Goal: Task Accomplishment & Management: Manage account settings

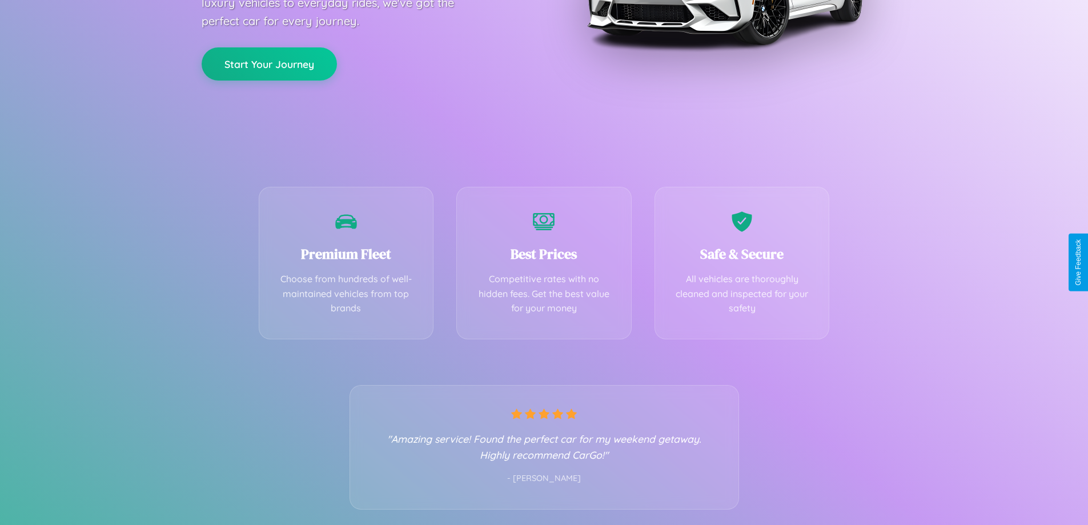
scroll to position [225, 0]
click at [544, 262] on div "Best Prices Competitive rates with no hidden fees. Get the best value for your …" at bounding box center [543, 259] width 175 height 152
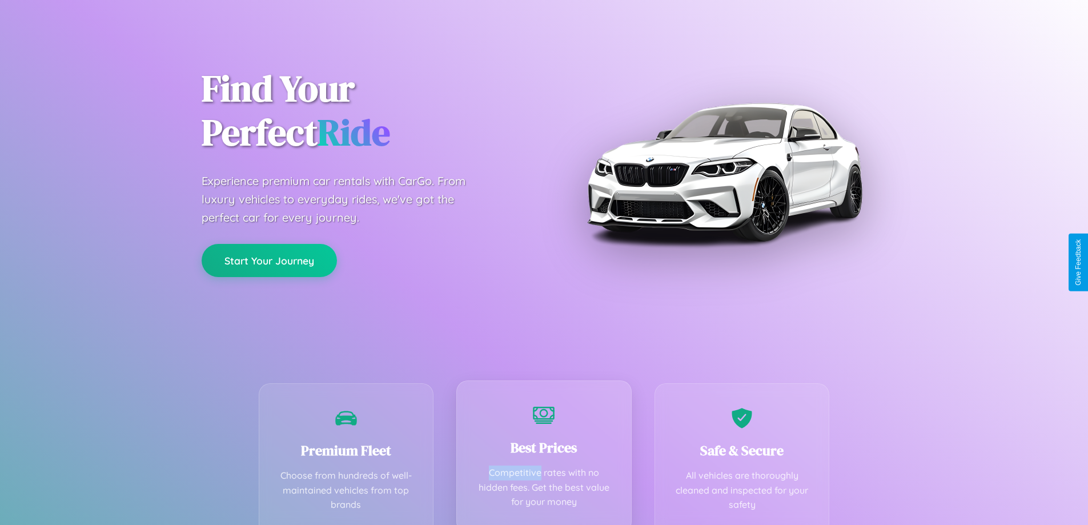
scroll to position [0, 0]
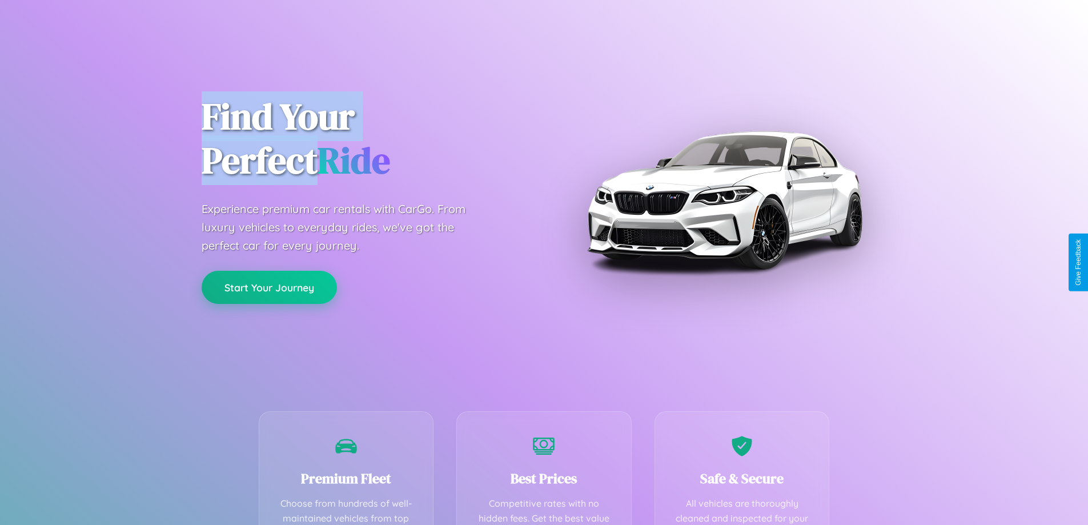
click at [269, 287] on button "Start Your Journey" at bounding box center [269, 287] width 135 height 33
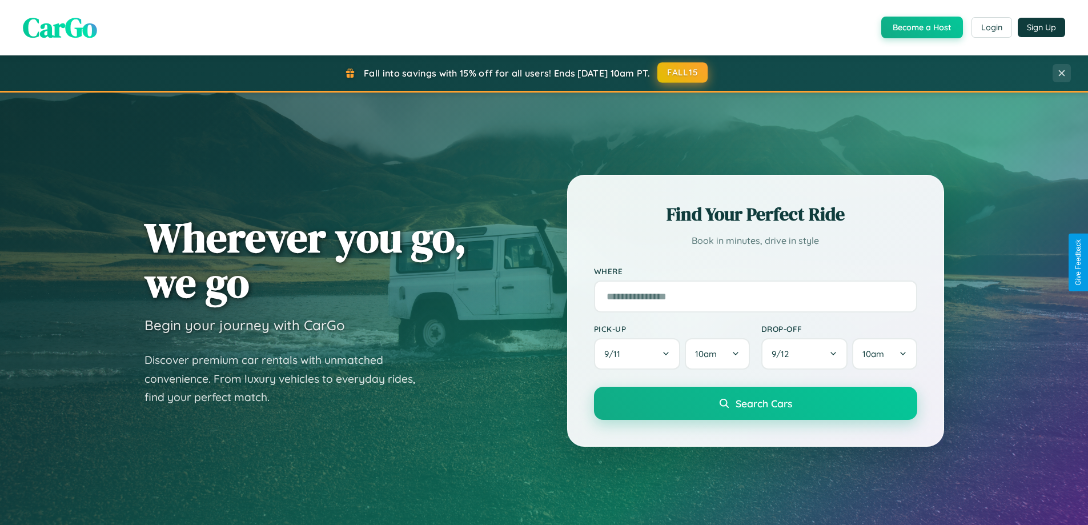
click at [683, 73] on button "FALL15" at bounding box center [682, 72] width 50 height 21
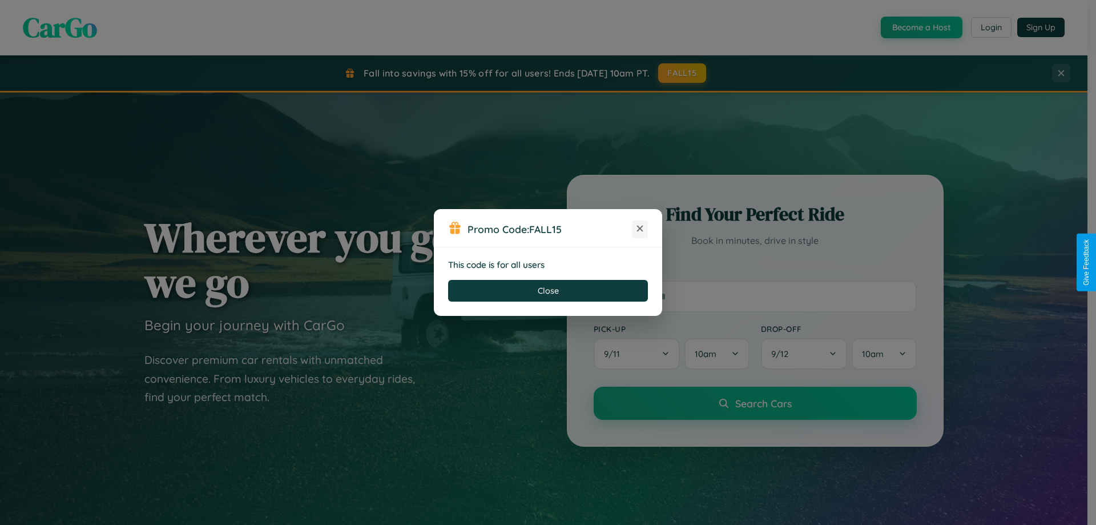
click at [640, 229] on icon at bounding box center [639, 228] width 11 height 11
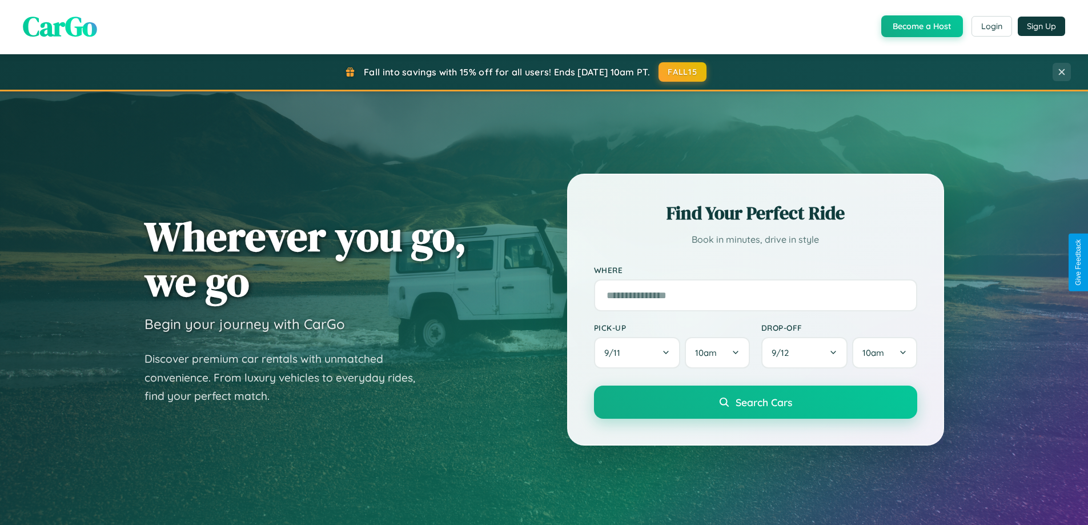
scroll to position [786, 0]
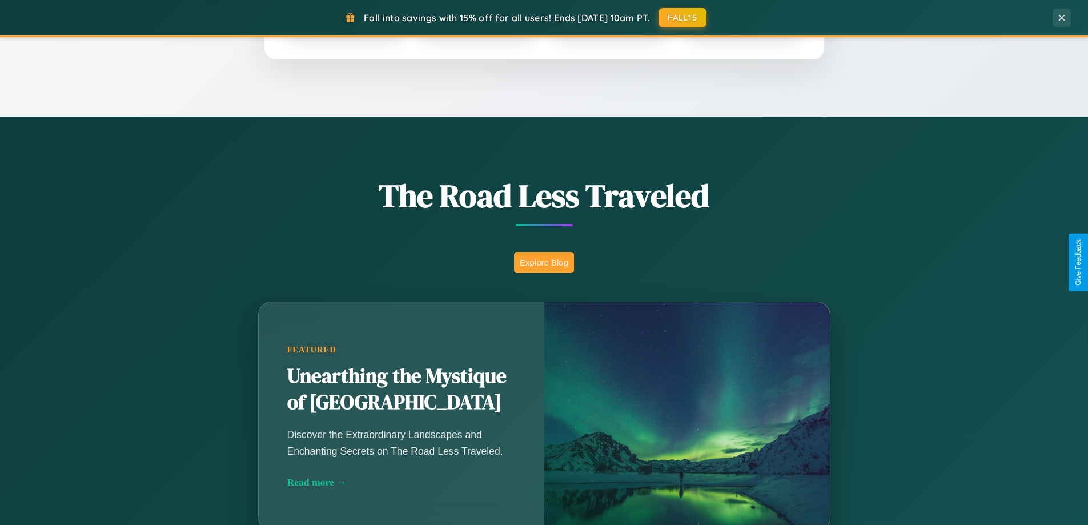
click at [544, 262] on button "Explore Blog" at bounding box center [544, 262] width 60 height 21
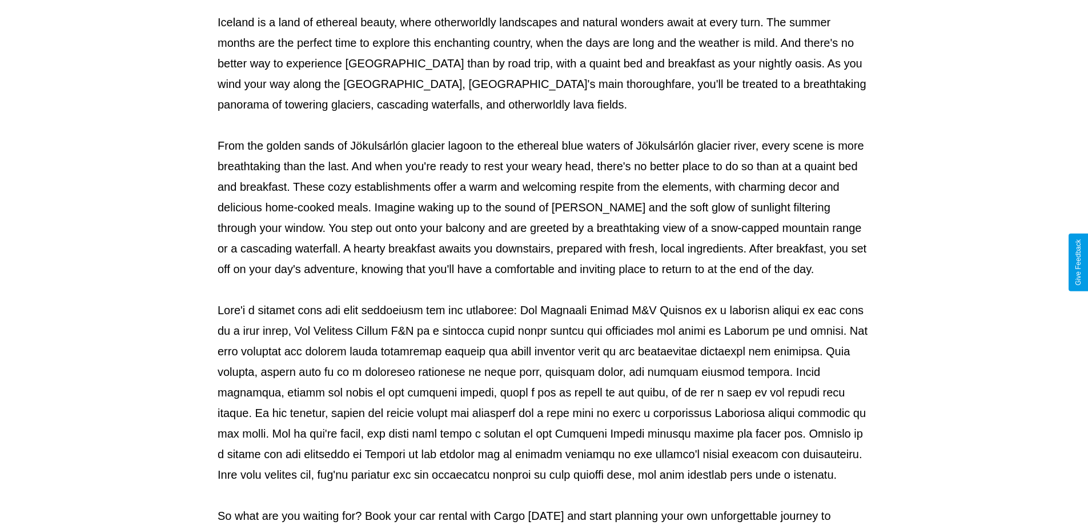
scroll to position [369, 0]
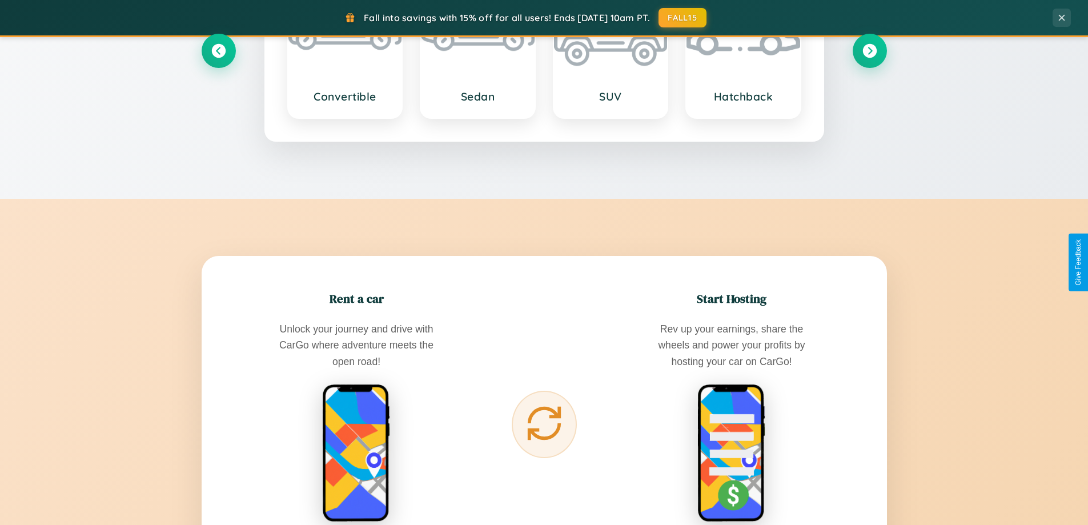
scroll to position [2197, 0]
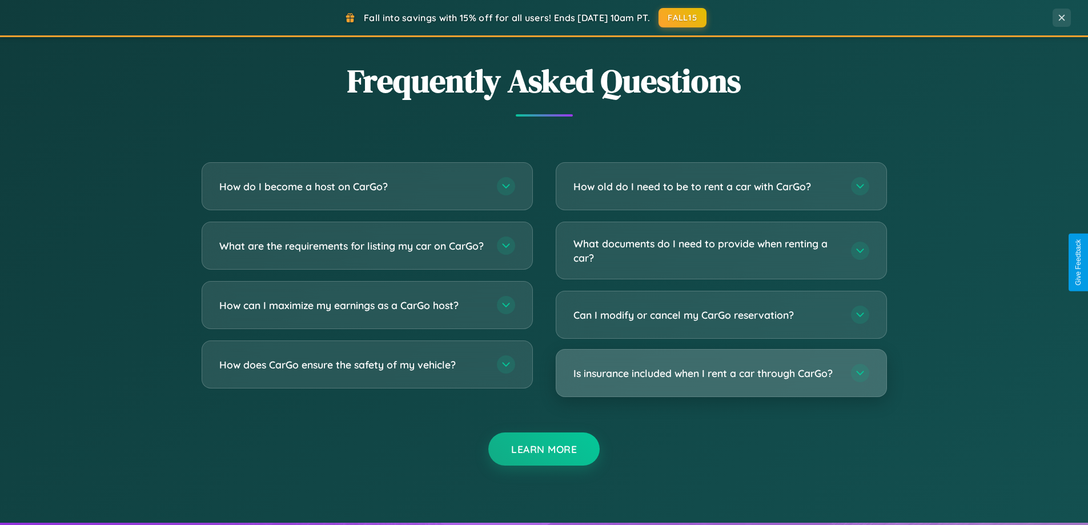
click at [721, 374] on h3 "Is insurance included when I rent a car through CarGo?" at bounding box center [706, 373] width 266 height 14
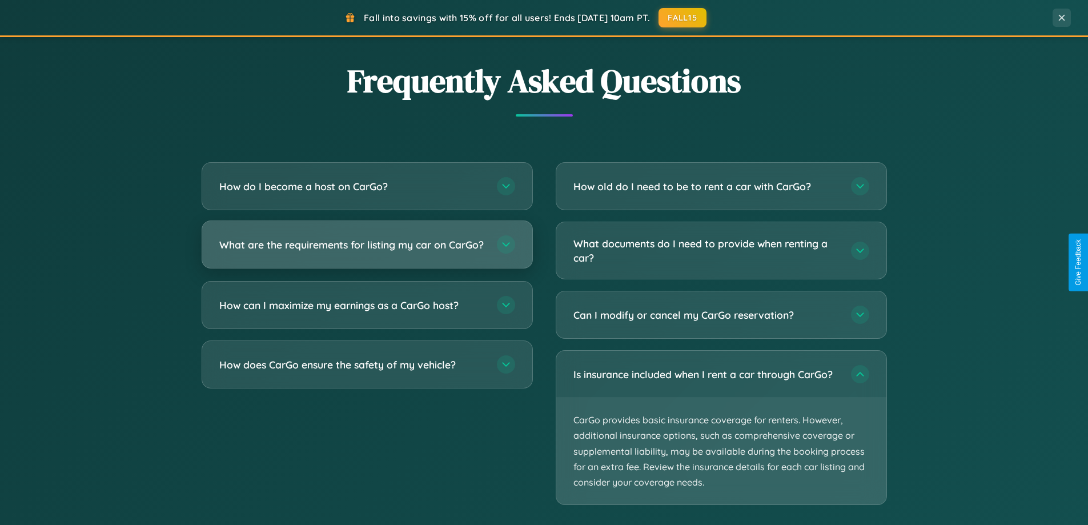
click at [367, 250] on h3 "What are the requirements for listing my car on CarGo?" at bounding box center [352, 245] width 266 height 14
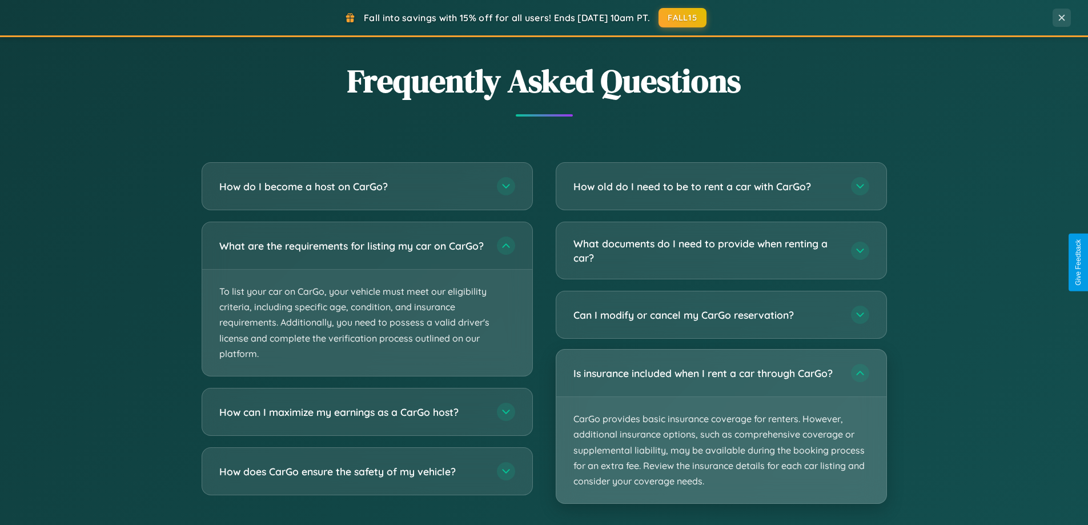
click at [721, 427] on p "CarGo provides basic insurance coverage for renters. However, additional insura…" at bounding box center [721, 450] width 330 height 106
click at [721, 426] on p "CarGo provides basic insurance coverage for renters. However, additional insura…" at bounding box center [721, 450] width 330 height 106
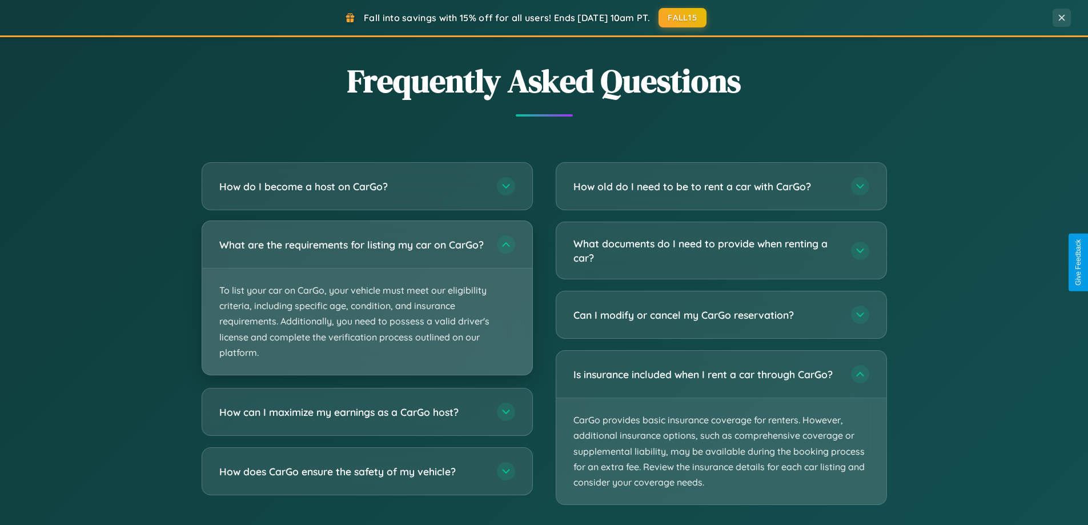
click at [367, 304] on p "To list your car on CarGo, your vehicle must meet our eligibility criteria, inc…" at bounding box center [367, 321] width 330 height 106
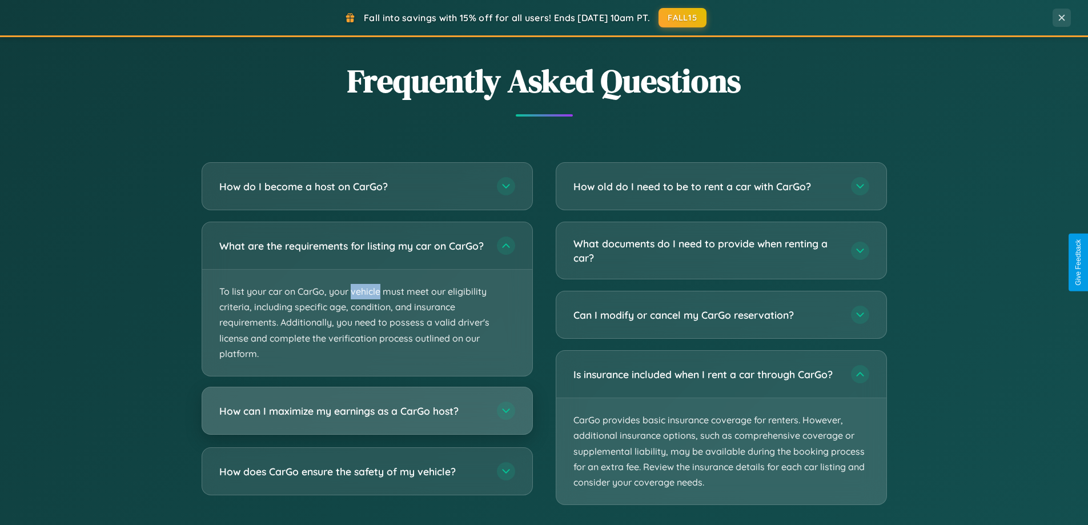
click at [367, 418] on h3 "How can I maximize my earnings as a CarGo host?" at bounding box center [352, 411] width 266 height 14
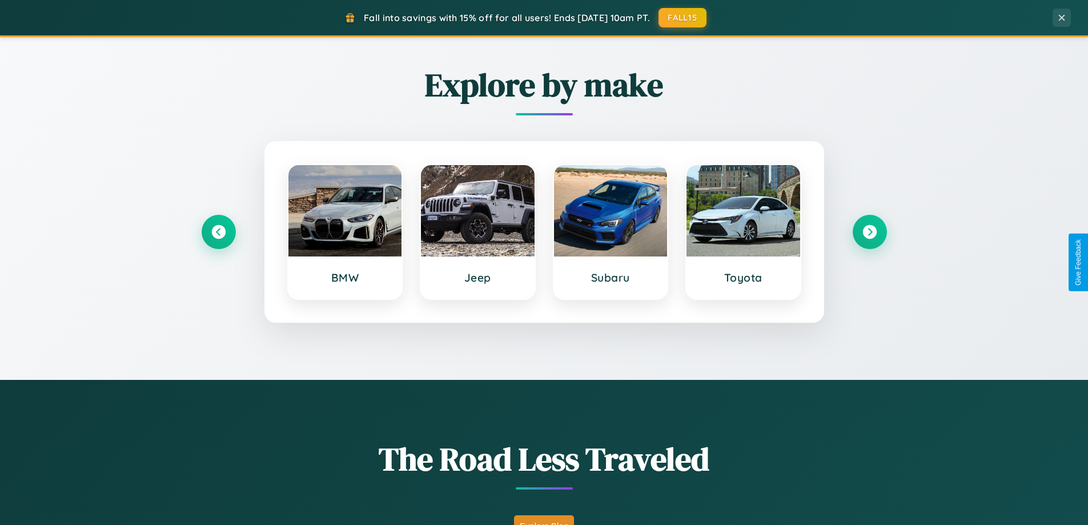
scroll to position [492, 0]
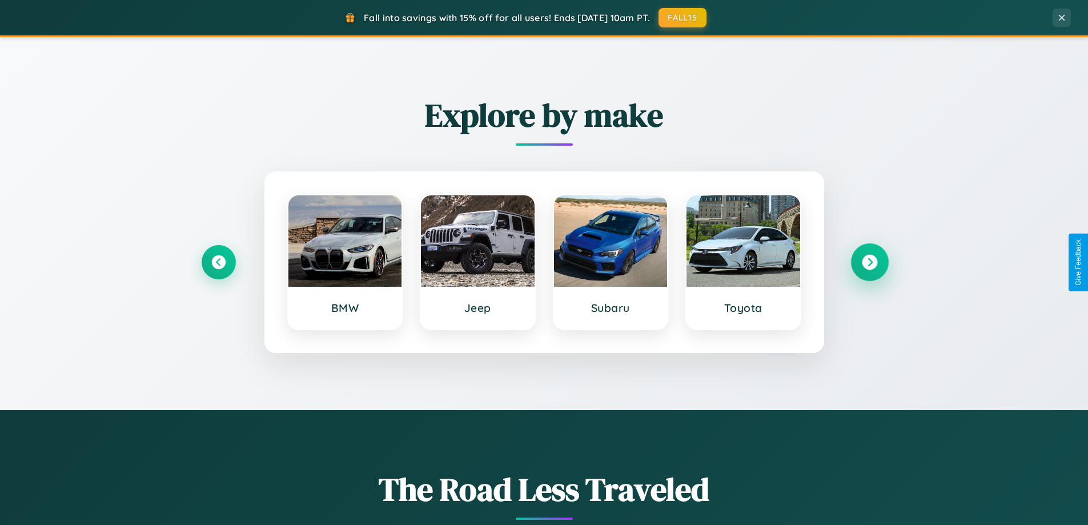
click at [869, 262] on icon at bounding box center [869, 262] width 15 height 15
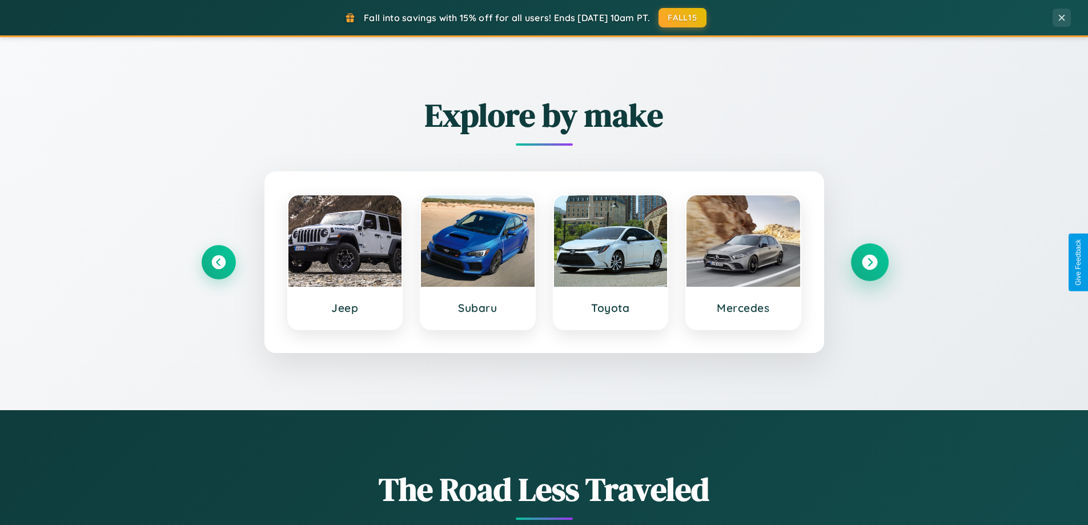
click at [869, 262] on icon at bounding box center [869, 262] width 15 height 15
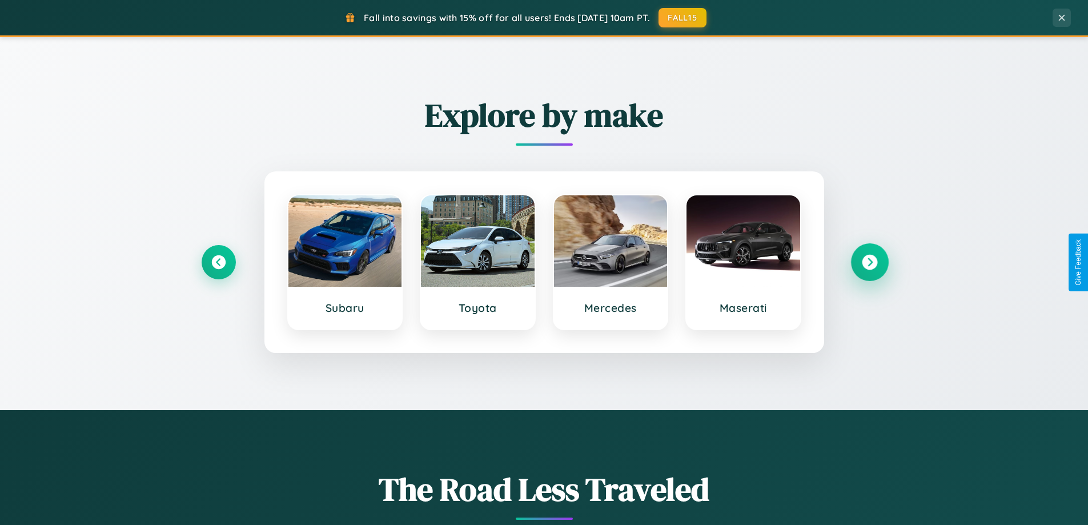
click at [869, 262] on icon at bounding box center [869, 262] width 15 height 15
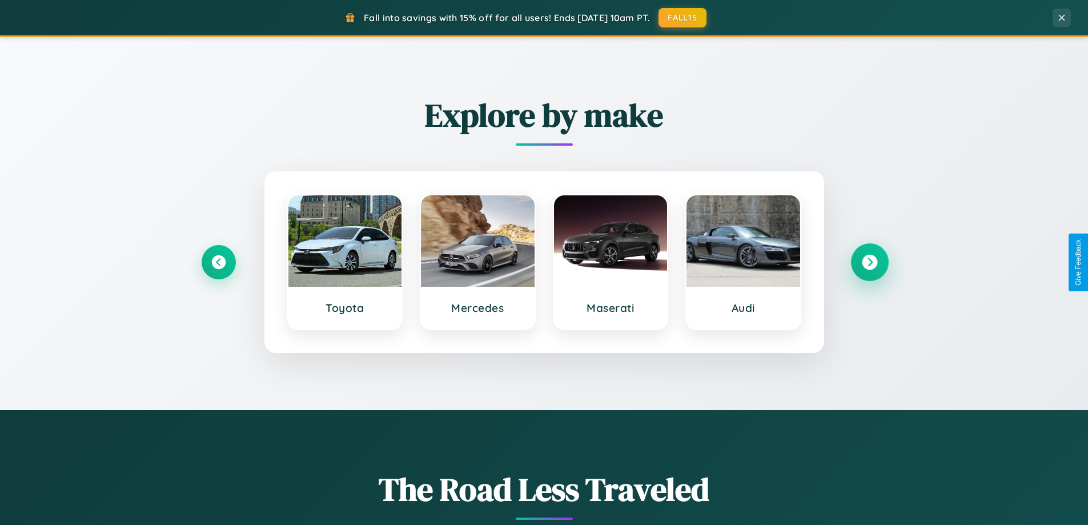
click at [869, 262] on icon at bounding box center [869, 262] width 15 height 15
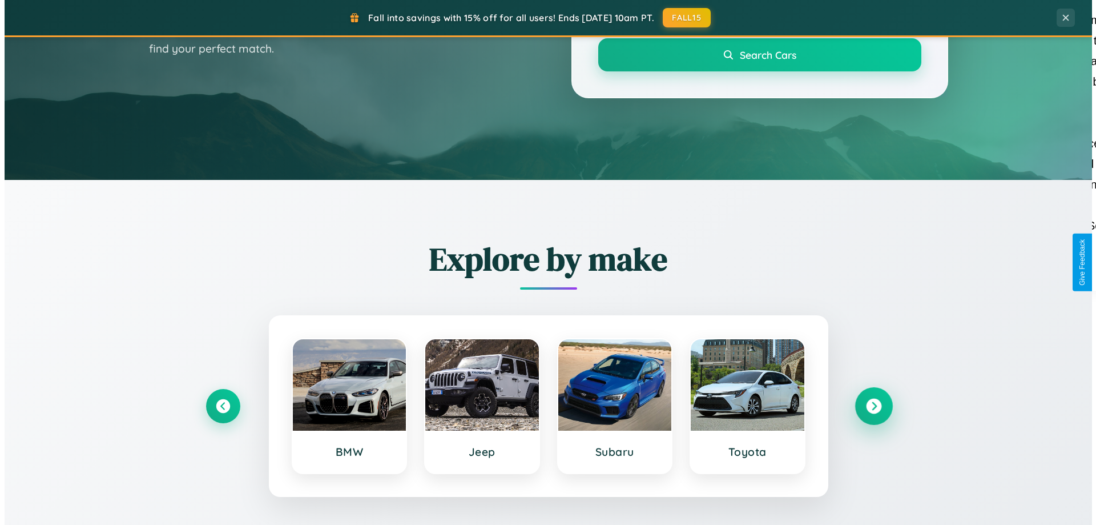
scroll to position [0, 0]
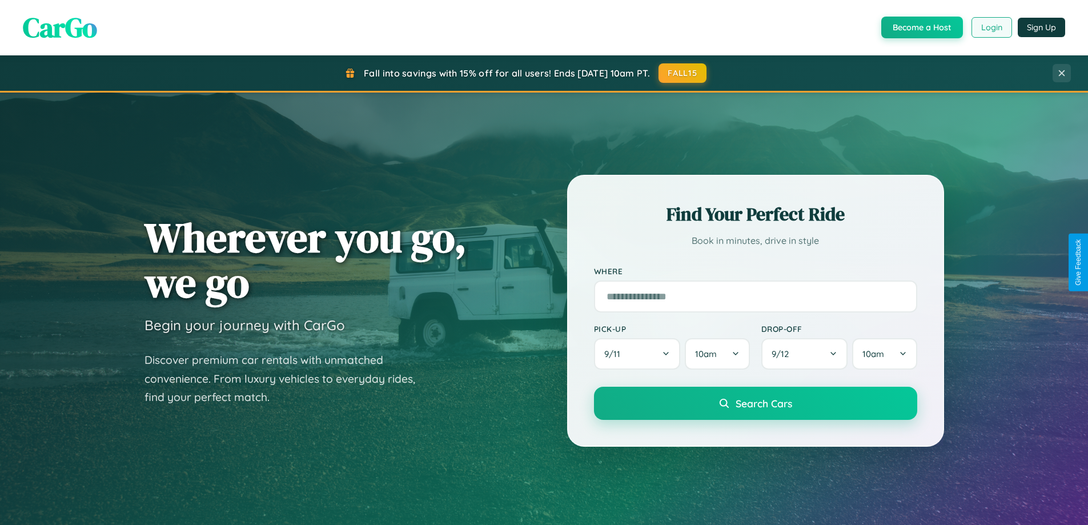
click at [991, 27] on button "Login" at bounding box center [991, 27] width 41 height 21
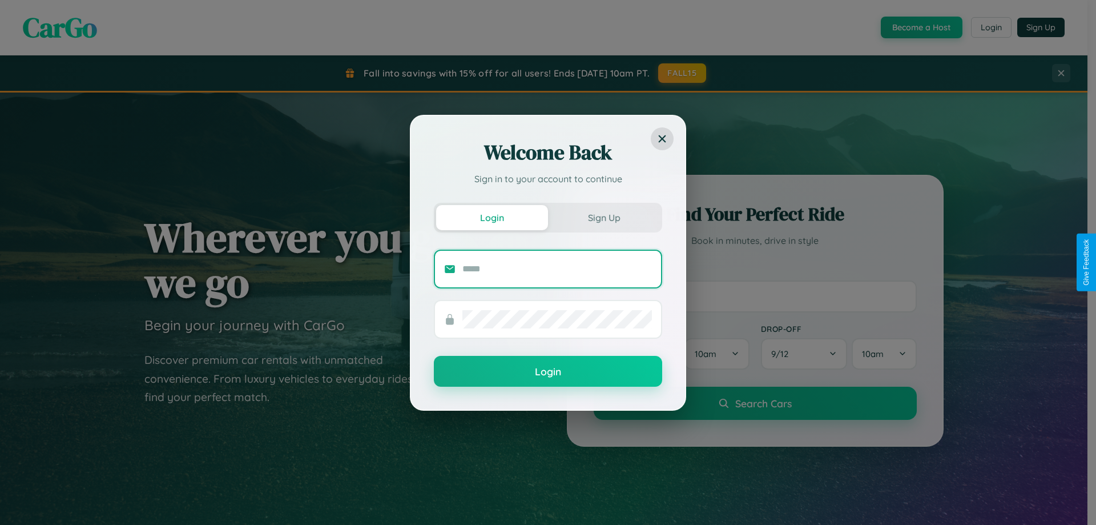
click at [557, 268] on input "text" at bounding box center [558, 269] width 190 height 18
type input "**********"
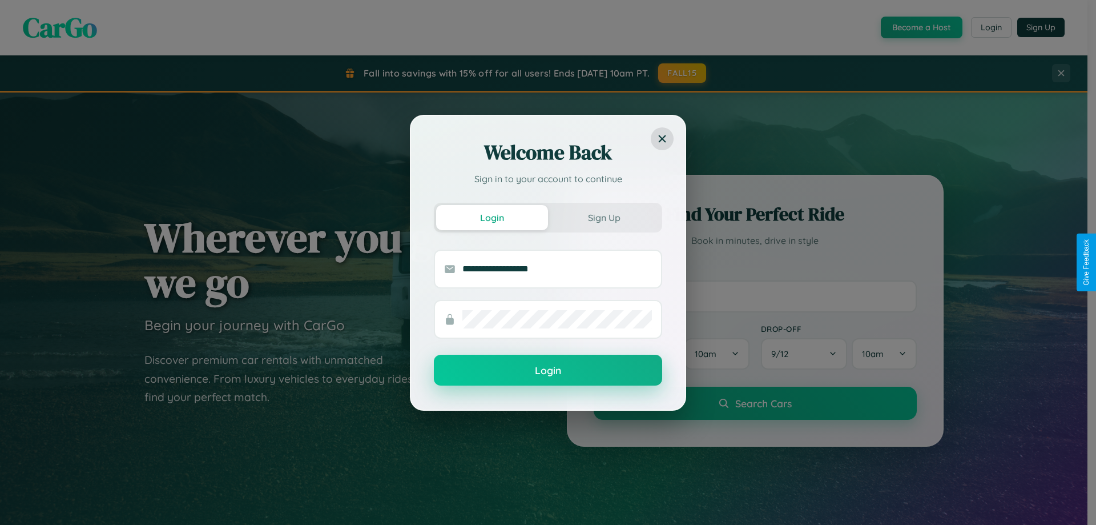
click at [548, 371] on button "Login" at bounding box center [548, 370] width 228 height 31
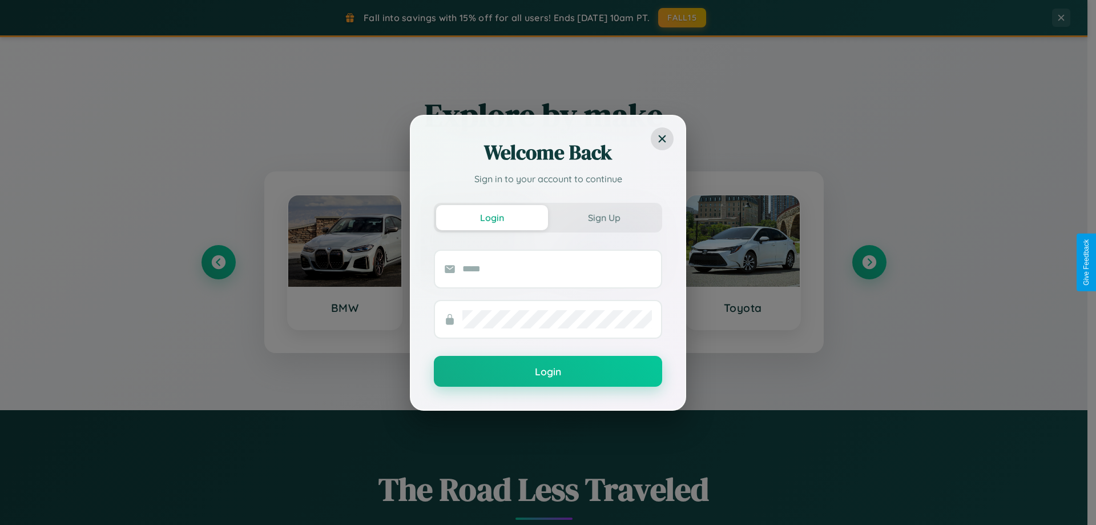
click at [869, 262] on div "Welcome Back Sign in to your account to continue Login Sign Up Login" at bounding box center [548, 262] width 1096 height 525
click at [477, 262] on input "text" at bounding box center [558, 269] width 190 height 18
